Goal: Transaction & Acquisition: Obtain resource

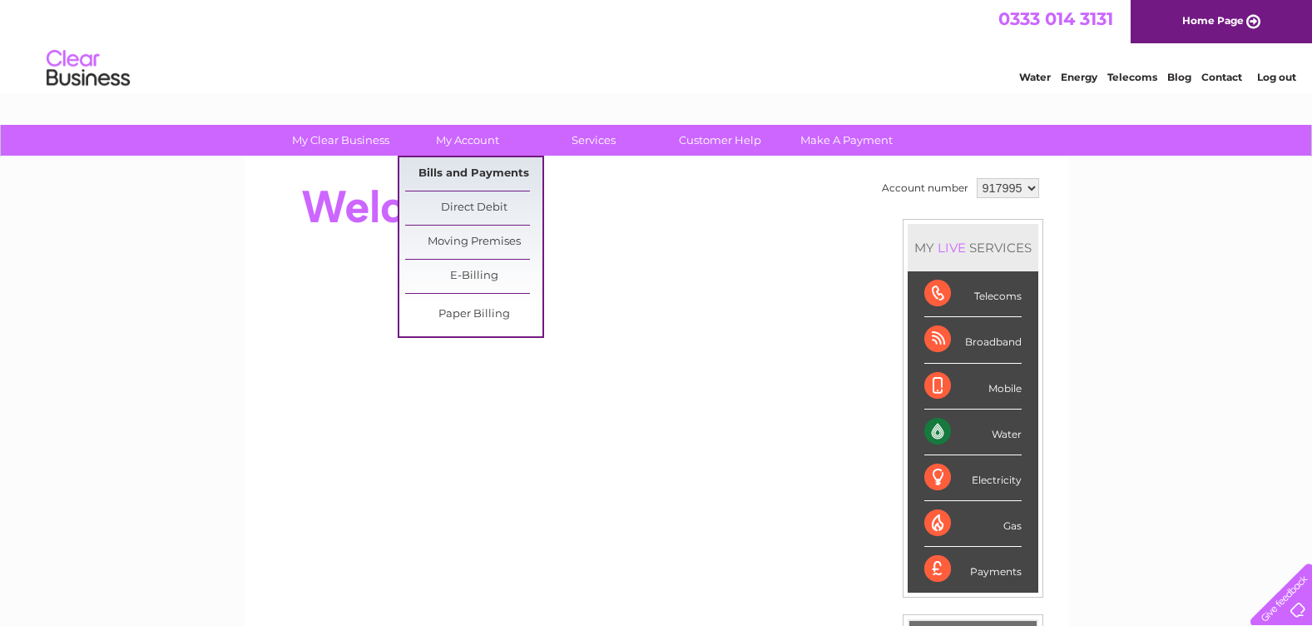
click at [445, 169] on link "Bills and Payments" at bounding box center [473, 173] width 137 height 33
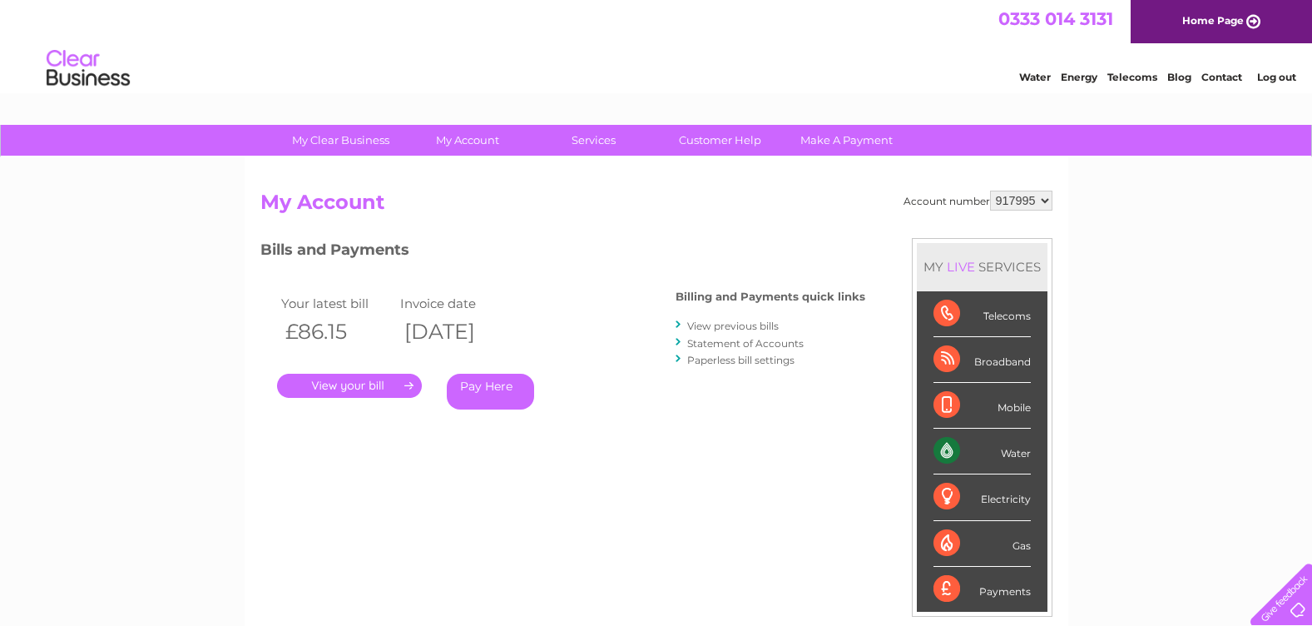
click at [344, 386] on link "." at bounding box center [349, 386] width 145 height 24
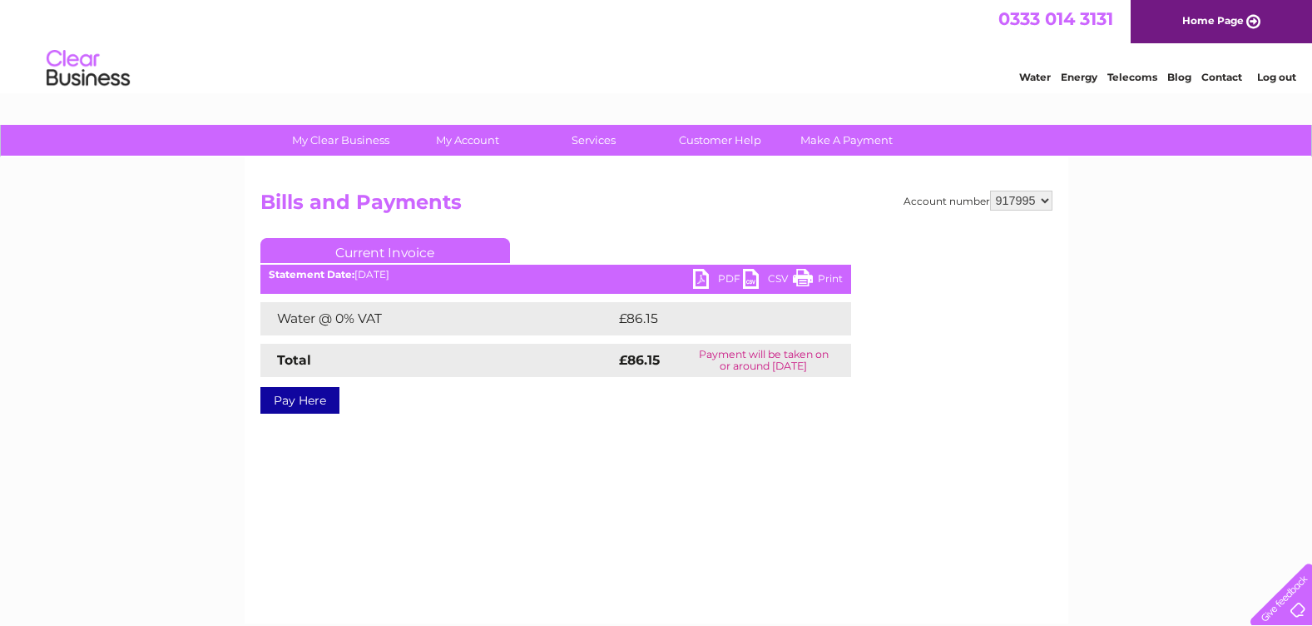
click at [714, 278] on link "PDF" at bounding box center [718, 281] width 50 height 24
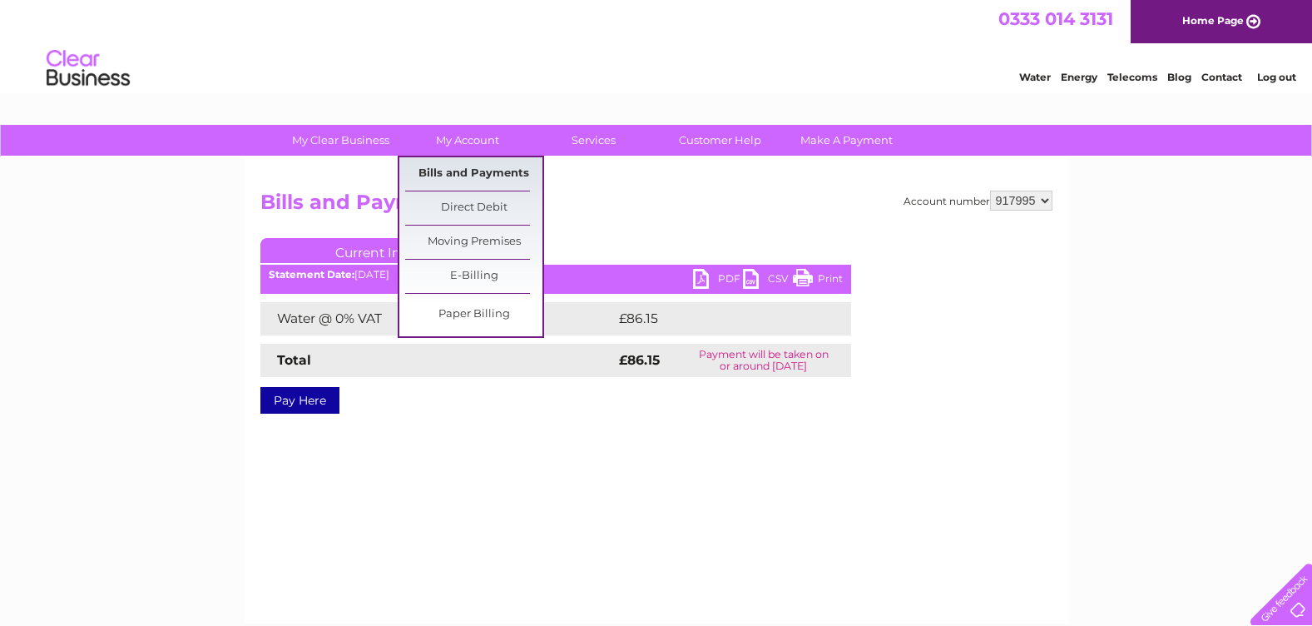
click at [457, 169] on link "Bills and Payments" at bounding box center [473, 173] width 137 height 33
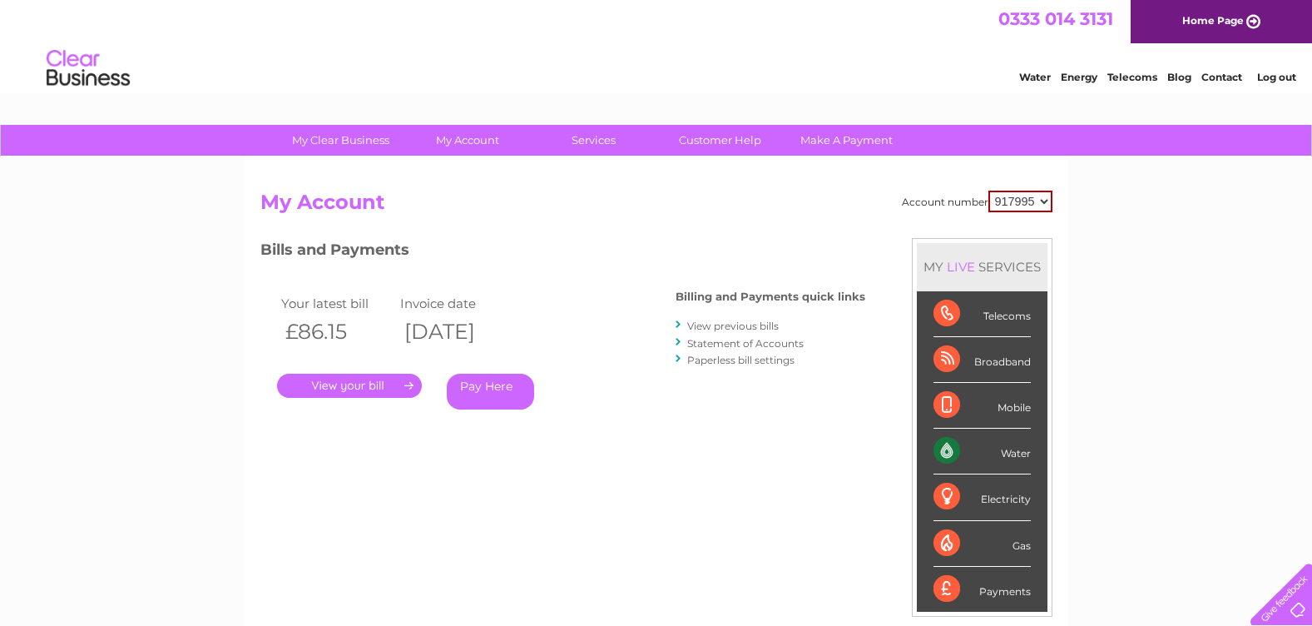
click at [398, 392] on link "." at bounding box center [349, 386] width 145 height 24
